Goal: Task Accomplishment & Management: Complete application form

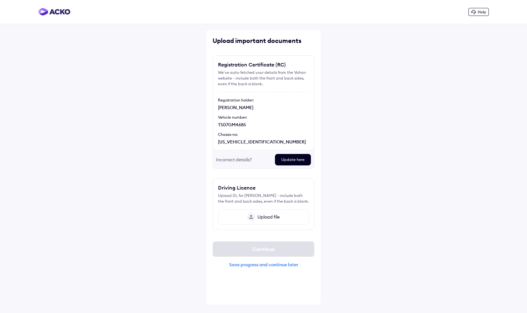
click at [283, 161] on div "Update here" at bounding box center [293, 159] width 36 height 11
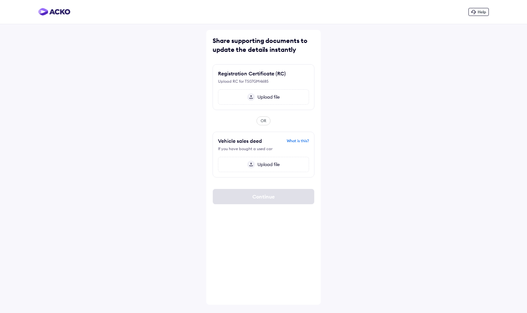
click at [272, 99] on span "Upload file" at bounding box center [267, 97] width 25 height 6
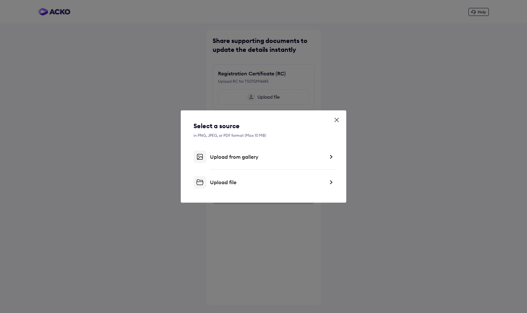
click at [326, 185] on div "Upload file" at bounding box center [263, 182] width 140 height 13
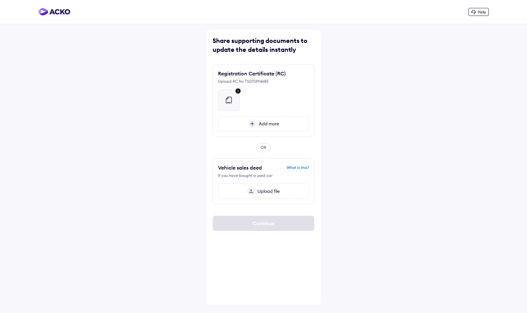
click at [433, 241] on div "Help Share supporting documents to update the details instantly Registration Ce…" at bounding box center [263, 156] width 527 height 313
click at [261, 224] on div "Continue" at bounding box center [264, 223] width 102 height 15
click at [265, 92] on div at bounding box center [263, 97] width 91 height 27
click at [270, 148] on div "OR" at bounding box center [264, 147] width 102 height 9
click at [270, 192] on span "Upload file" at bounding box center [267, 191] width 25 height 6
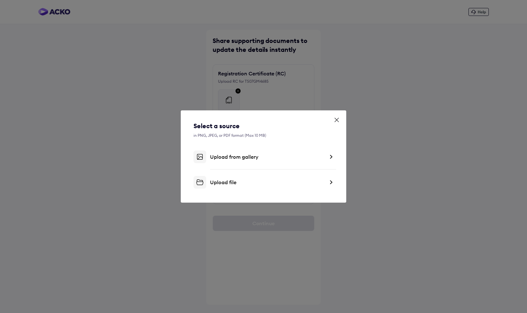
click at [285, 188] on div "Upload file" at bounding box center [263, 182] width 140 height 13
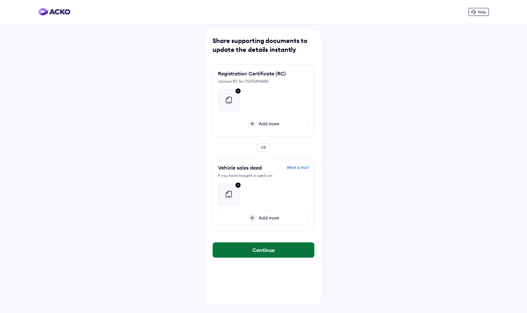
click at [271, 247] on button "Continue" at bounding box center [263, 249] width 101 height 15
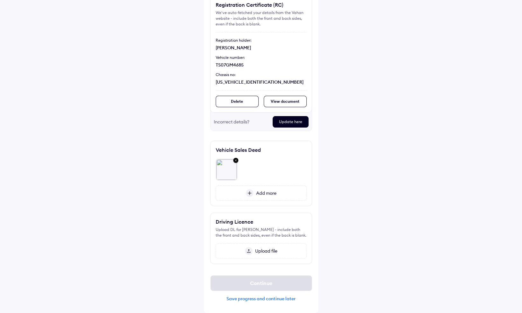
scroll to position [64, 0]
click at [270, 250] on span "Upload file" at bounding box center [265, 251] width 25 height 6
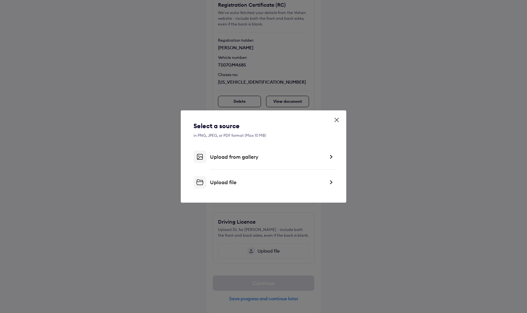
click at [295, 182] on div "Upload file" at bounding box center [267, 182] width 115 height 6
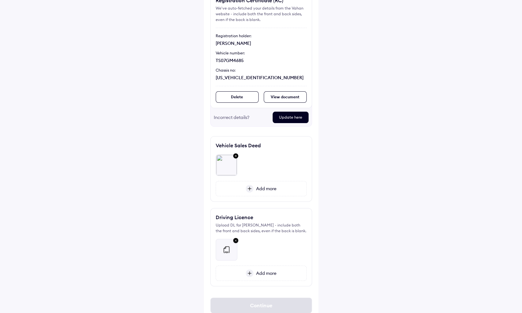
click at [236, 156] on img at bounding box center [236, 156] width 8 height 8
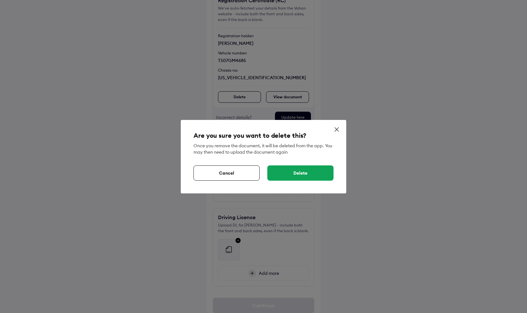
click at [298, 171] on div "Delete" at bounding box center [300, 172] width 66 height 15
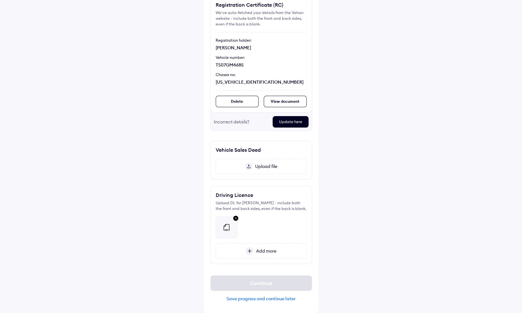
click at [272, 164] on span "Upload file" at bounding box center [265, 167] width 25 height 6
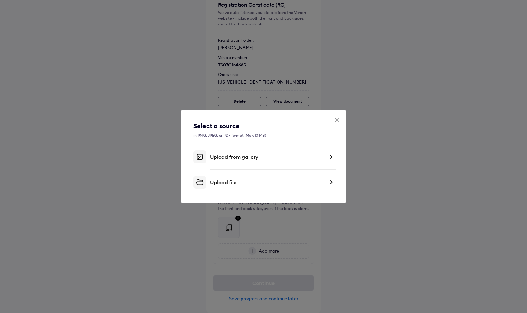
click at [276, 185] on div "Upload file" at bounding box center [267, 182] width 115 height 6
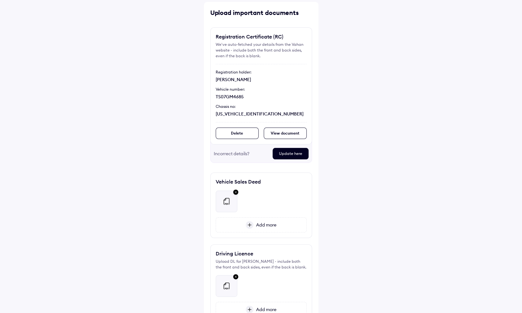
scroll to position [28, 0]
click at [300, 131] on div "View document" at bounding box center [285, 133] width 43 height 11
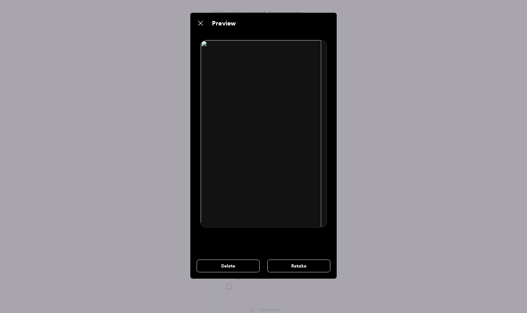
click at [243, 269] on div "Delete" at bounding box center [228, 266] width 63 height 13
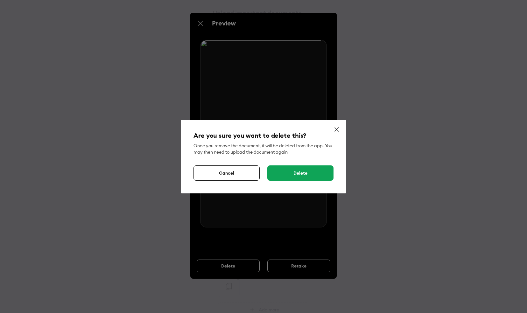
click at [254, 174] on div "Cancel" at bounding box center [226, 172] width 66 height 15
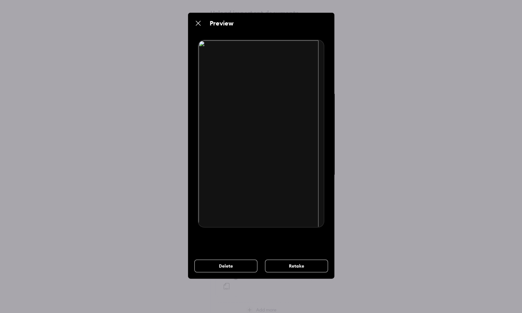
click at [285, 266] on div "Retake" at bounding box center [296, 266] width 63 height 13
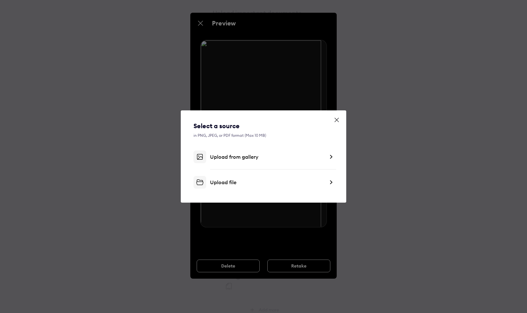
click at [283, 180] on div "Upload file" at bounding box center [267, 182] width 115 height 6
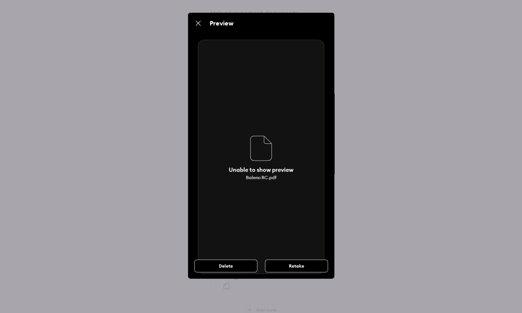
click at [196, 23] on img at bounding box center [198, 23] width 8 height 8
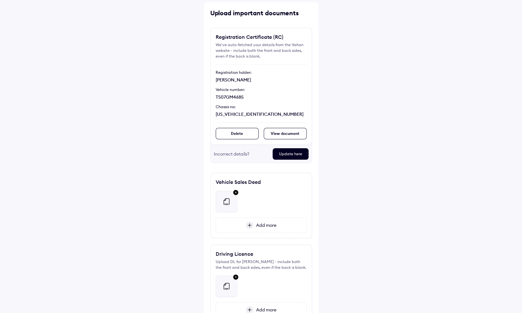
click at [268, 130] on div "View document" at bounding box center [285, 133] width 43 height 11
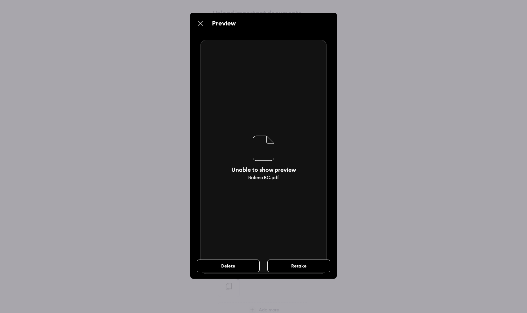
click at [196, 21] on div "Preview" at bounding box center [263, 23] width 146 height 21
click at [199, 24] on img at bounding box center [201, 23] width 8 height 8
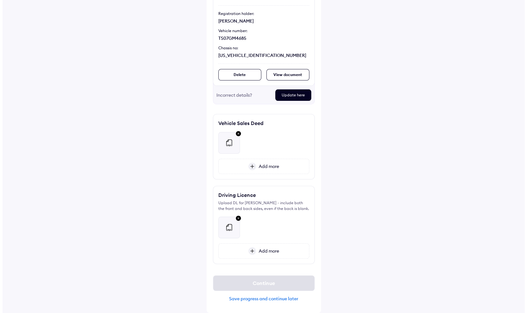
scroll to position [91, 0]
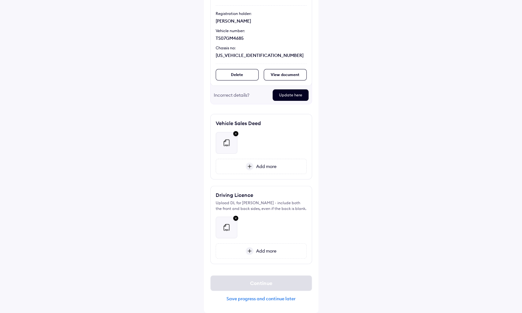
click at [235, 130] on img at bounding box center [236, 134] width 8 height 8
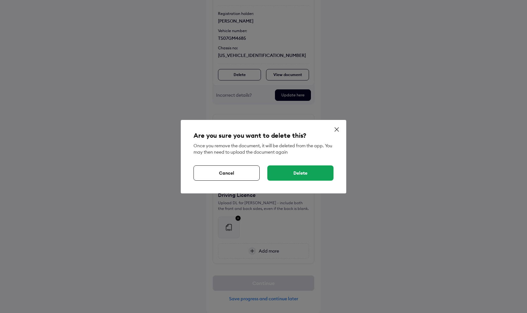
click at [297, 179] on div "Delete" at bounding box center [300, 172] width 66 height 15
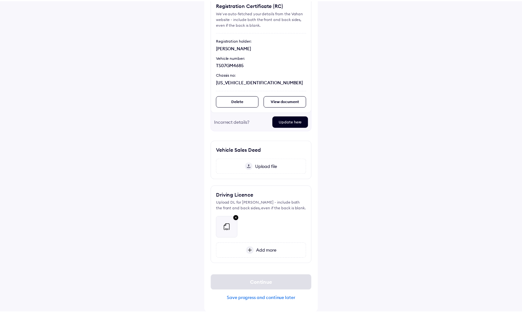
scroll to position [64, 0]
click at [265, 281] on div "Continue" at bounding box center [261, 283] width 102 height 15
click at [272, 164] on span "Upload file" at bounding box center [265, 167] width 25 height 6
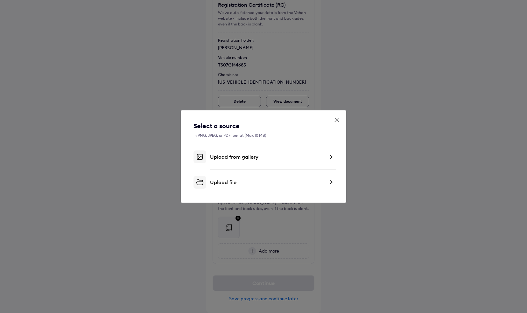
click at [237, 183] on div "Upload file" at bounding box center [267, 182] width 115 height 6
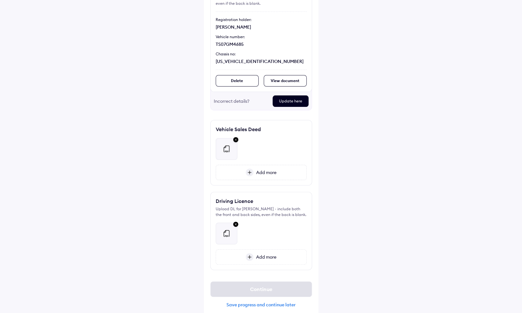
scroll to position [91, 0]
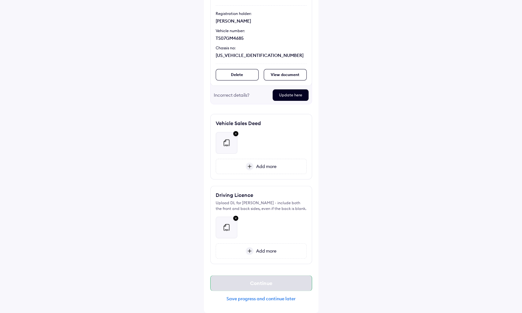
click at [278, 281] on div "Continue" at bounding box center [261, 283] width 102 height 15
click at [283, 71] on div "View document" at bounding box center [285, 74] width 43 height 11
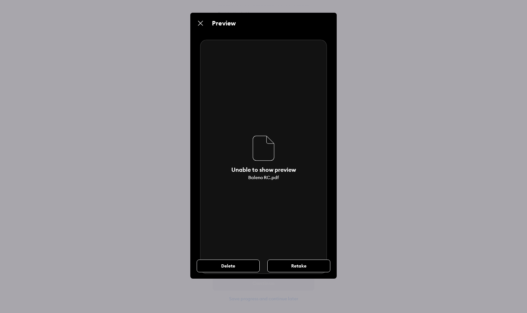
click at [295, 268] on div "Retake" at bounding box center [298, 266] width 63 height 13
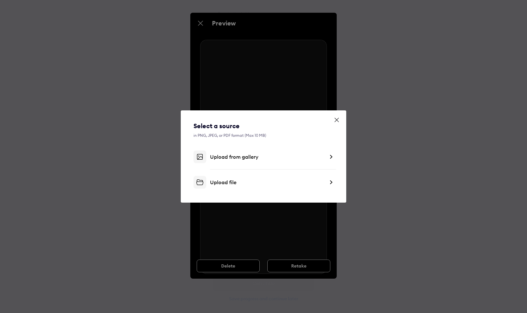
click at [272, 186] on div "Upload file" at bounding box center [263, 182] width 140 height 13
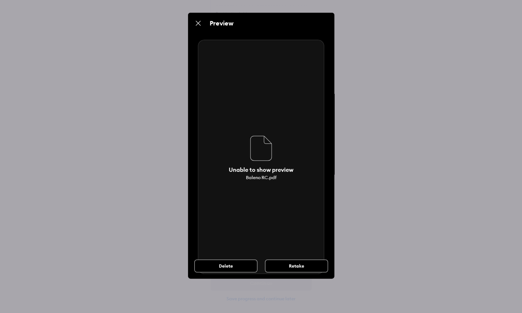
click at [269, 171] on div "Unable to show preview" at bounding box center [261, 169] width 65 height 7
click at [197, 22] on img at bounding box center [198, 23] width 8 height 8
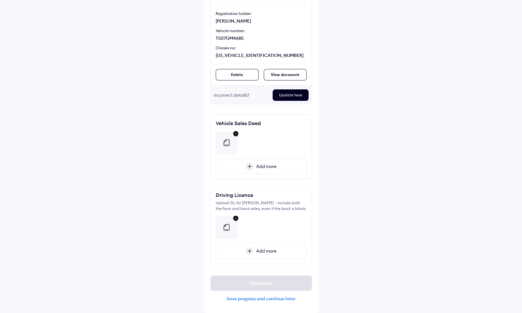
click at [258, 69] on div "Delete View document" at bounding box center [261, 74] width 91 height 11
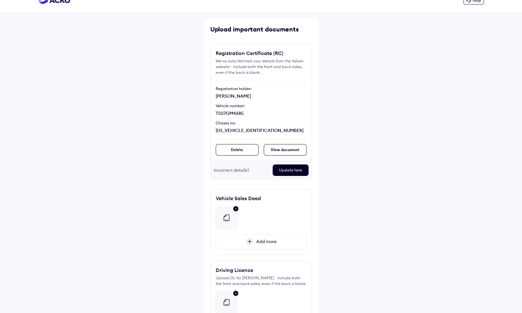
scroll to position [0, 0]
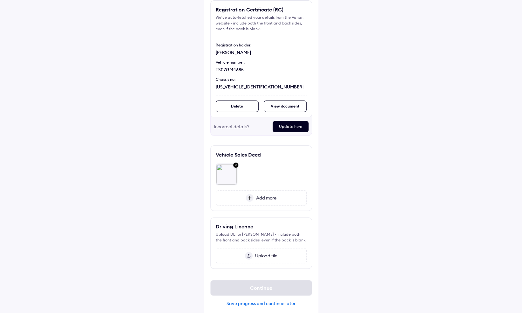
scroll to position [64, 0]
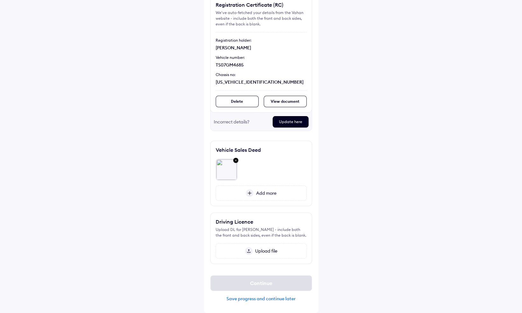
click at [264, 251] on span "Upload file" at bounding box center [265, 251] width 25 height 6
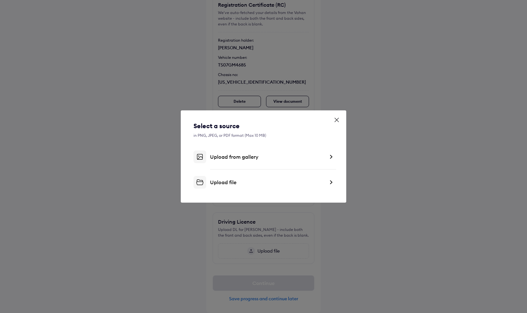
click at [263, 184] on div "Upload file" at bounding box center [267, 182] width 115 height 6
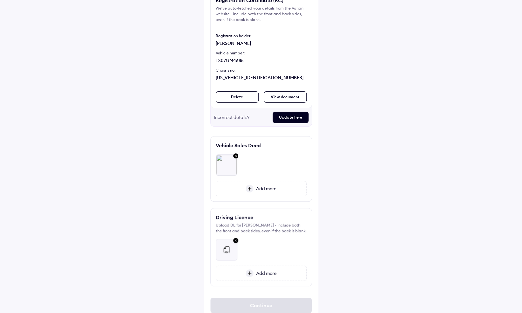
click at [275, 275] on span "Add more" at bounding box center [265, 273] width 23 height 6
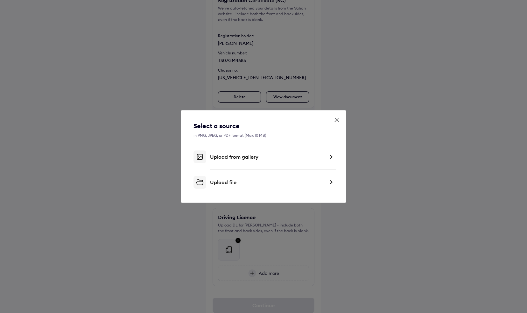
click at [318, 183] on div "Upload file" at bounding box center [267, 182] width 115 height 6
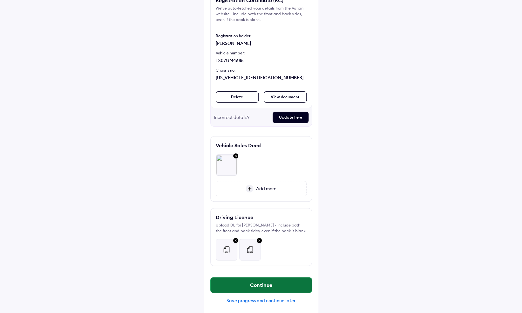
click at [269, 286] on button "Continue" at bounding box center [261, 284] width 101 height 15
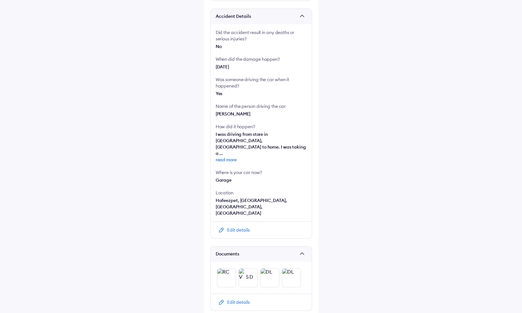
scroll to position [131, 0]
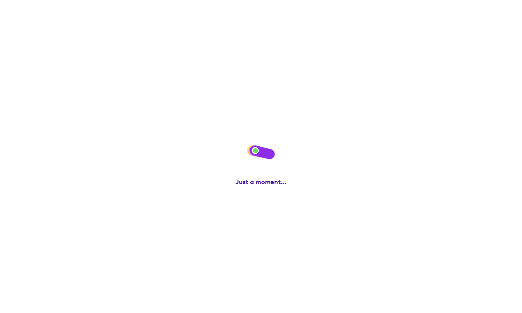
scroll to position [0, 0]
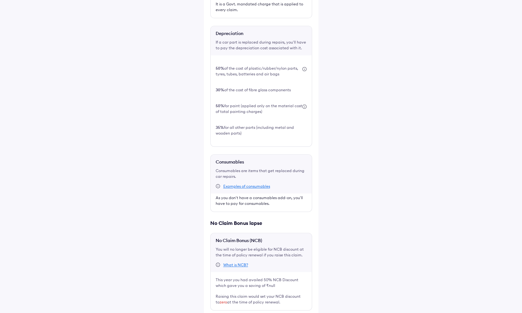
scroll to position [199, 0]
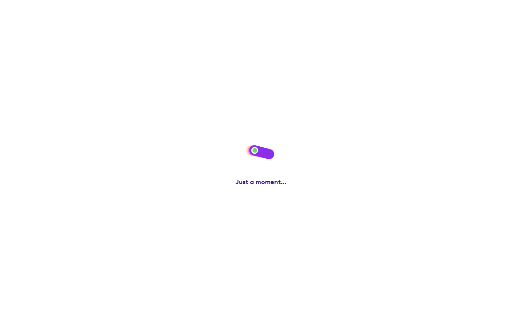
scroll to position [0, 0]
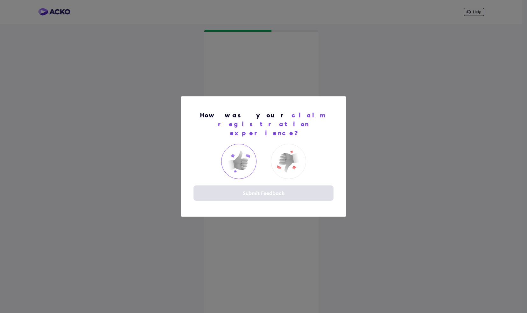
click at [237, 159] on img at bounding box center [238, 161] width 25 height 25
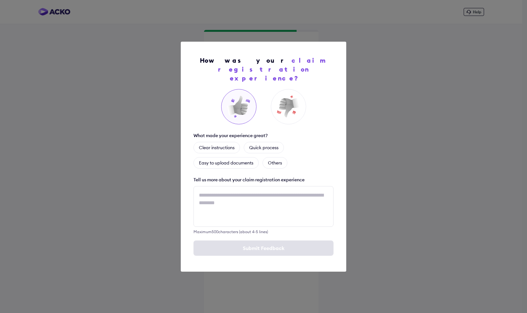
click at [461, 123] on div "How was your claim registration experience? What made your experience great? Cl…" at bounding box center [263, 156] width 527 height 313
click at [434, 100] on div "How was your claim registration experience? What made your experience great? Cl…" at bounding box center [263, 156] width 527 height 313
click at [227, 143] on div "Clear instructions" at bounding box center [216, 147] width 46 height 11
click at [270, 142] on div "Quick process" at bounding box center [271, 147] width 40 height 11
click at [231, 159] on div "Easy to upload documents" at bounding box center [225, 162] width 65 height 11
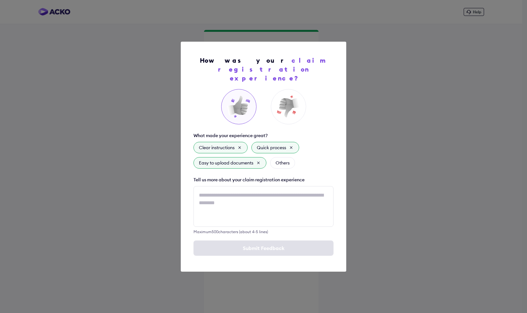
click at [244, 104] on img at bounding box center [238, 106] width 25 height 25
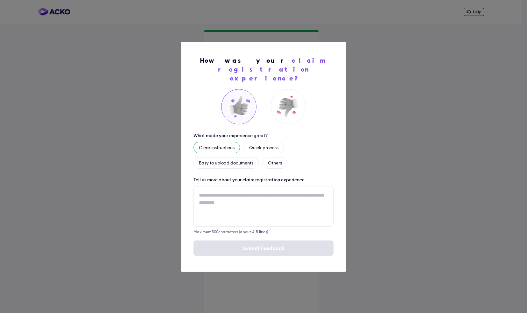
click at [236, 142] on div "Clear instructions" at bounding box center [216, 147] width 46 height 11
click at [249, 142] on div "Clear instructions Quick process Easy to upload documents Others" at bounding box center [263, 155] width 140 height 27
click at [263, 143] on div "Quick process" at bounding box center [271, 147] width 40 height 11
click at [232, 157] on div "Easy to upload documents" at bounding box center [225, 162] width 65 height 11
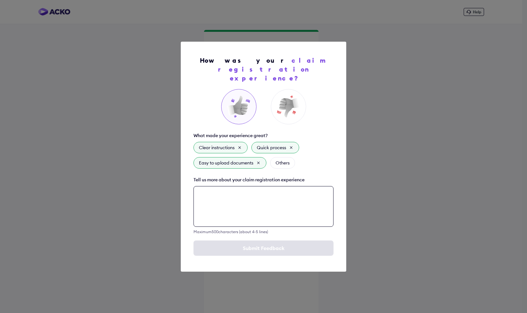
click at [228, 209] on textarea at bounding box center [263, 206] width 140 height 41
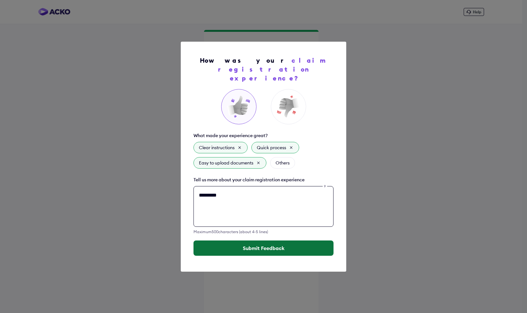
type textarea "*********"
click at [239, 246] on button "Submit Feedback" at bounding box center [263, 248] width 140 height 15
